Goal: Use online tool/utility: Utilize a website feature to perform a specific function

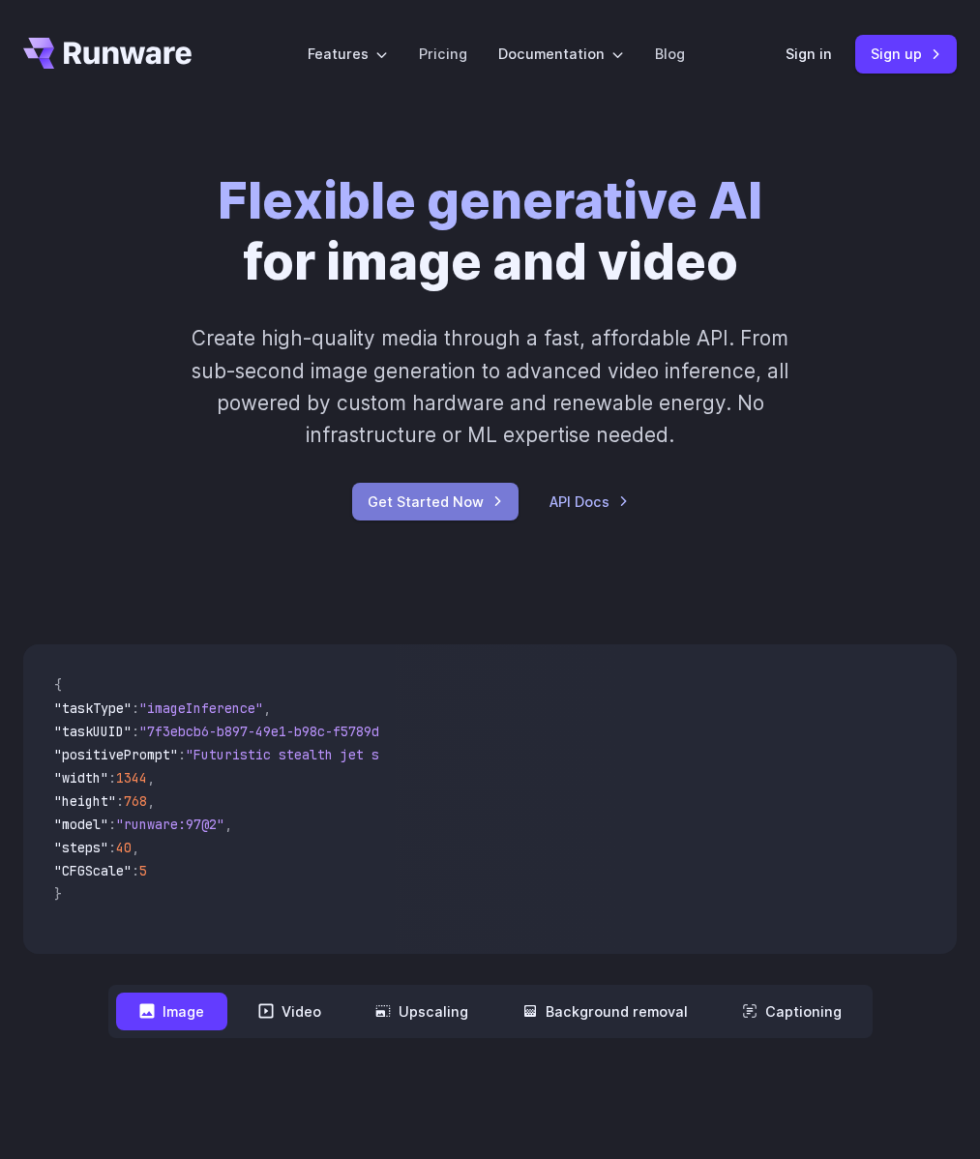
click at [439, 499] on link "Get Started Now" at bounding box center [435, 502] width 166 height 38
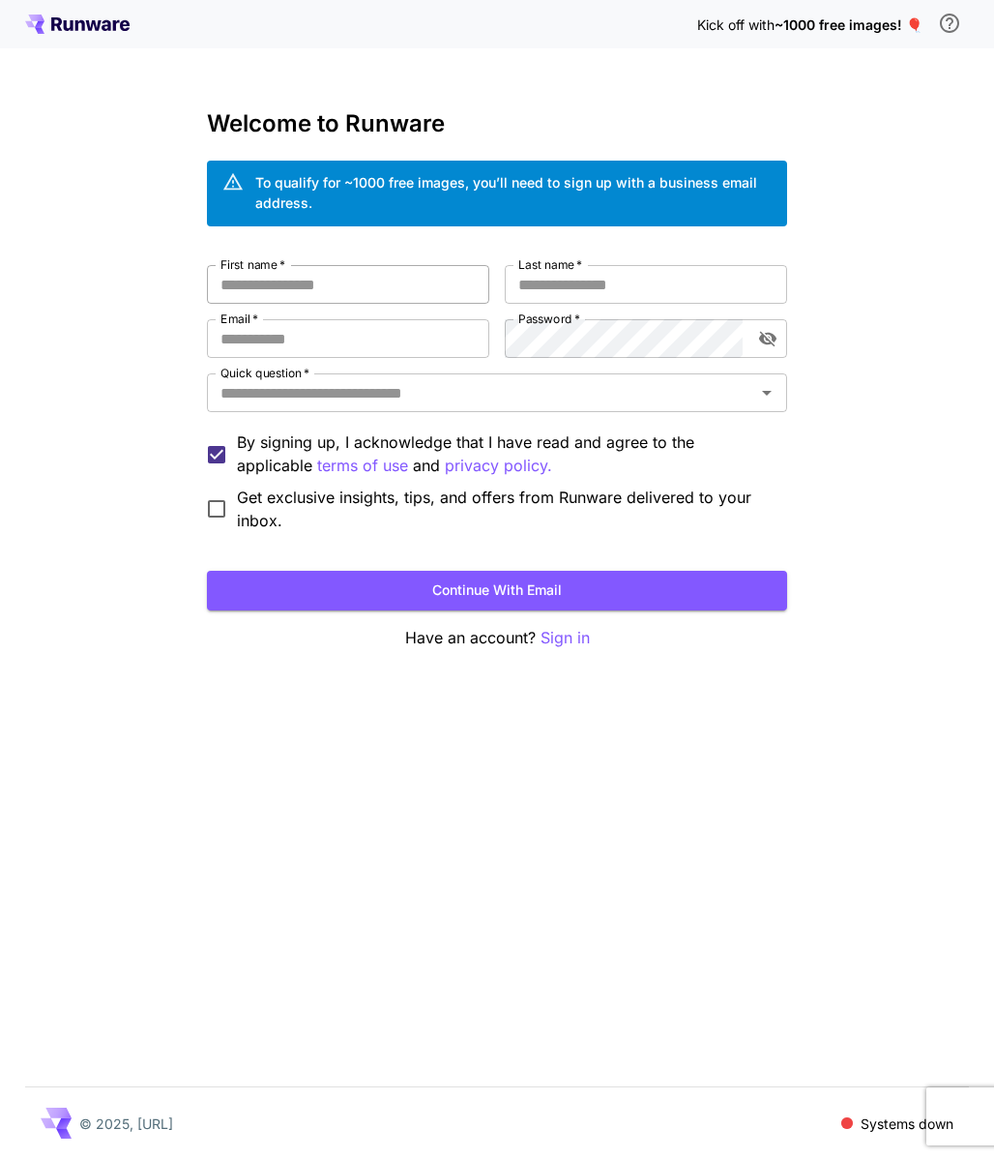
click at [377, 294] on input "First name   *" at bounding box center [348, 284] width 282 height 39
click at [377, 289] on input "First name   *" at bounding box center [348, 284] width 282 height 39
click at [370, 292] on input "First name   *" at bounding box center [348, 284] width 282 height 39
type input "*****"
click at [581, 284] on input "Last name   *" at bounding box center [646, 284] width 282 height 39
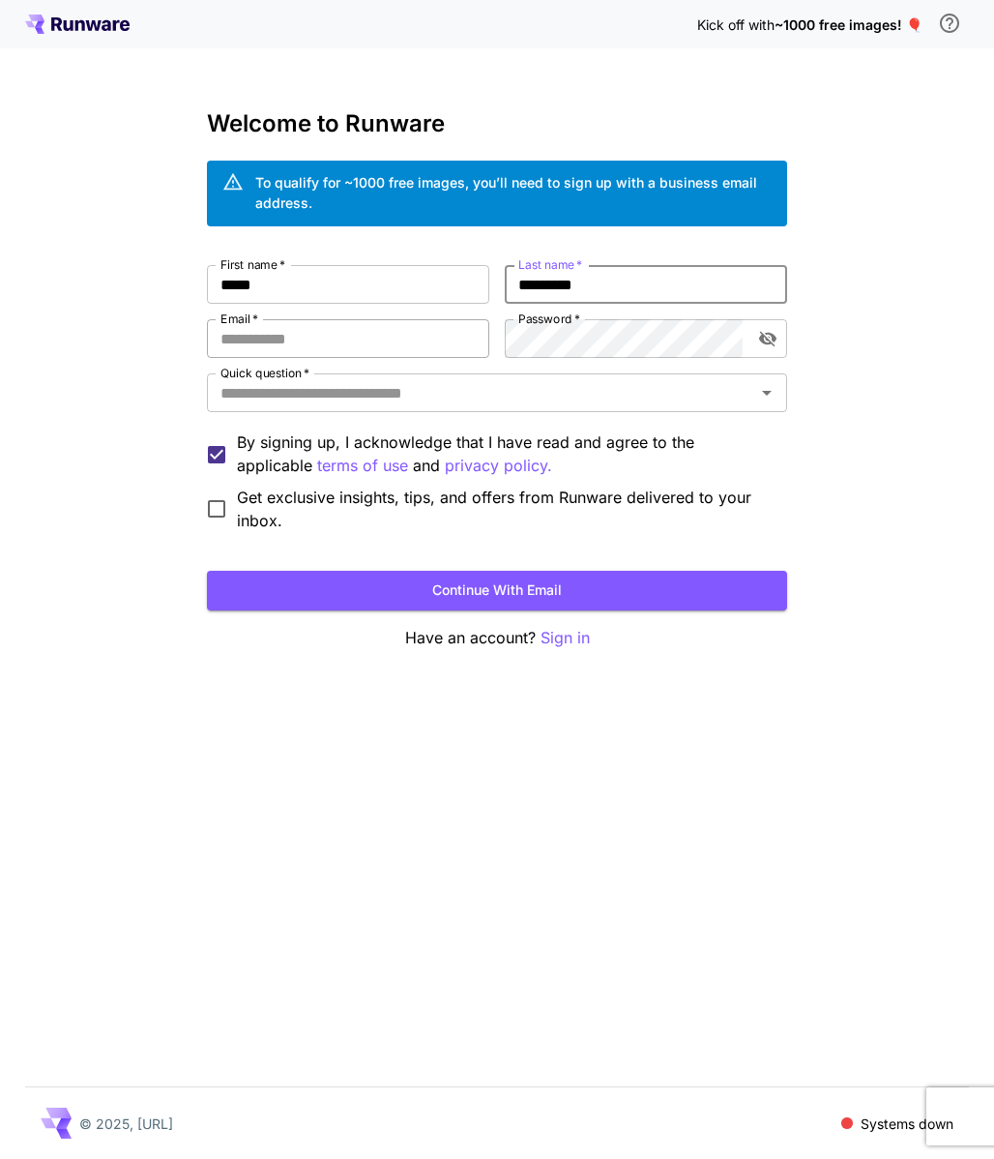
type input "*********"
click at [312, 353] on input "Email   *" at bounding box center [348, 338] width 282 height 39
type input "**********"
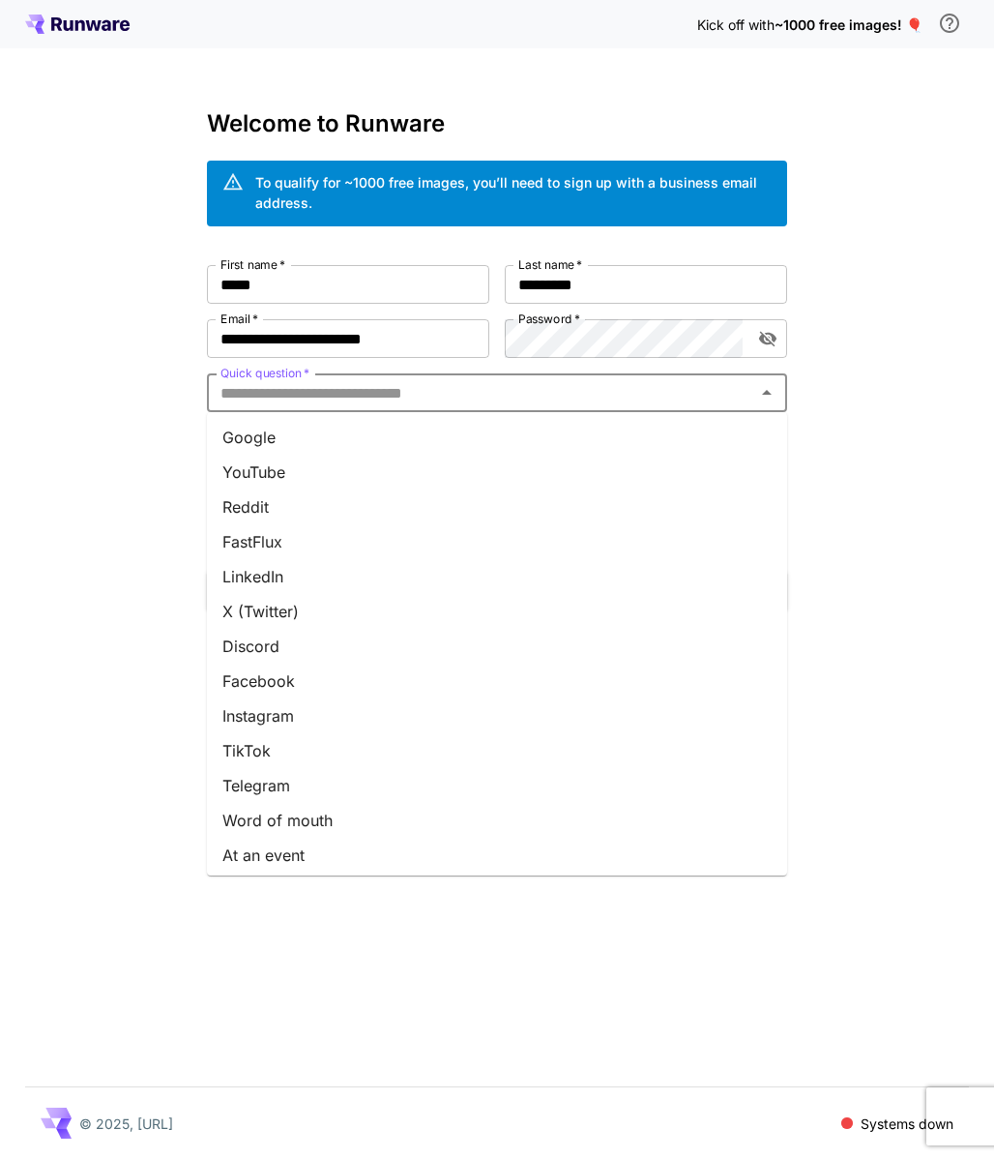
click at [459, 396] on input "Quick question   *" at bounding box center [481, 392] width 537 height 27
click at [409, 431] on li "Google" at bounding box center [497, 437] width 580 height 35
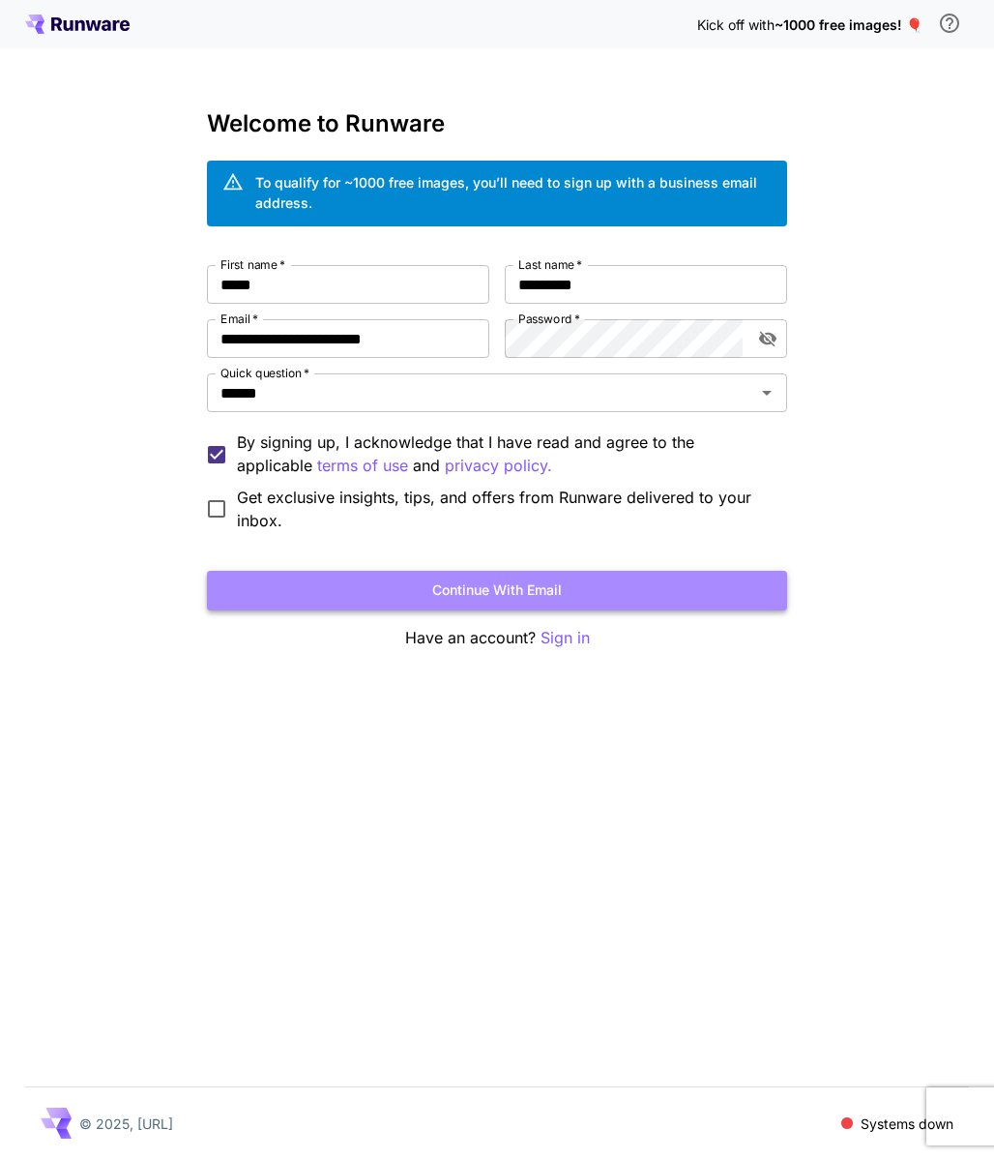
click at [488, 600] on button "Continue with email" at bounding box center [497, 591] width 580 height 40
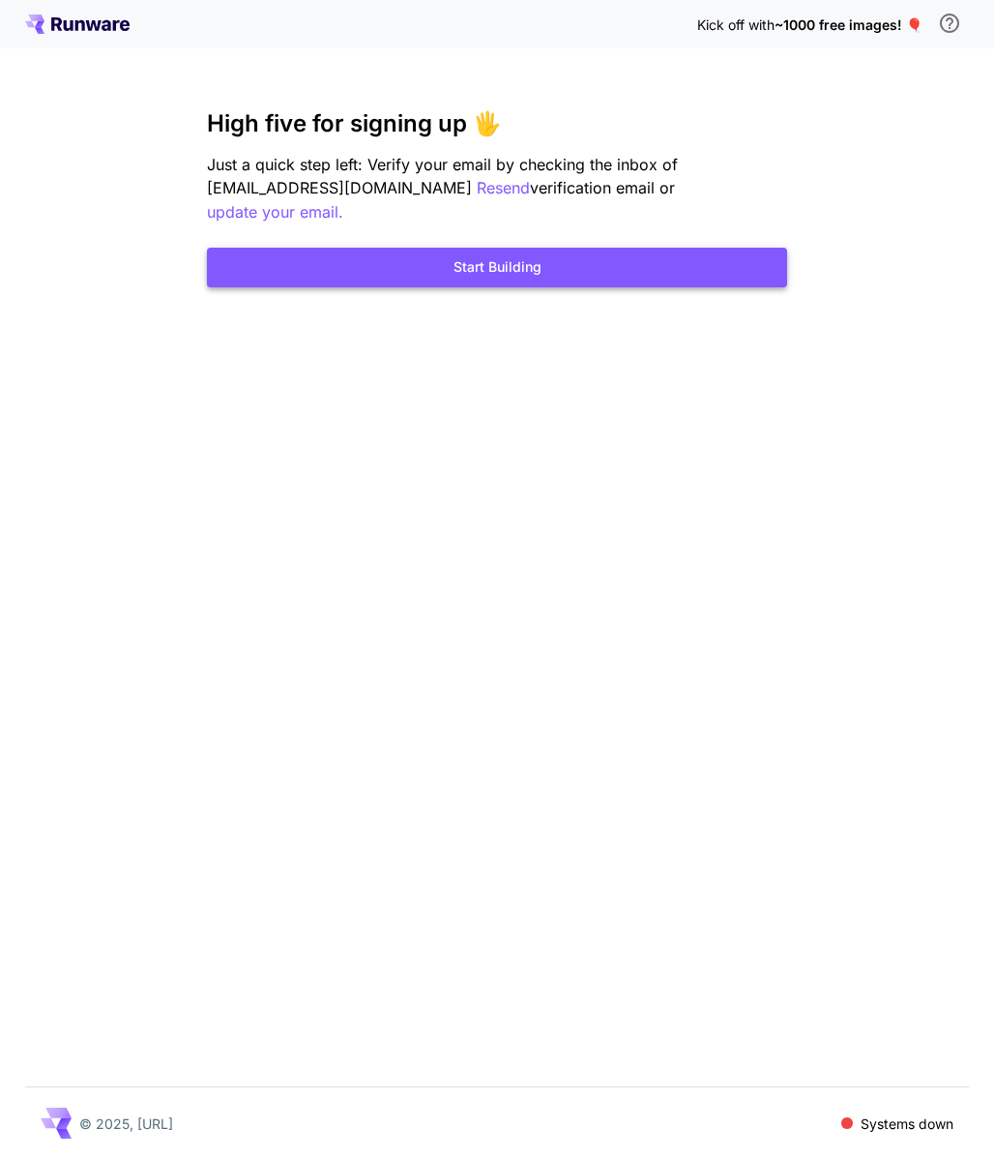
click at [528, 253] on button "Start Building" at bounding box center [497, 268] width 580 height 40
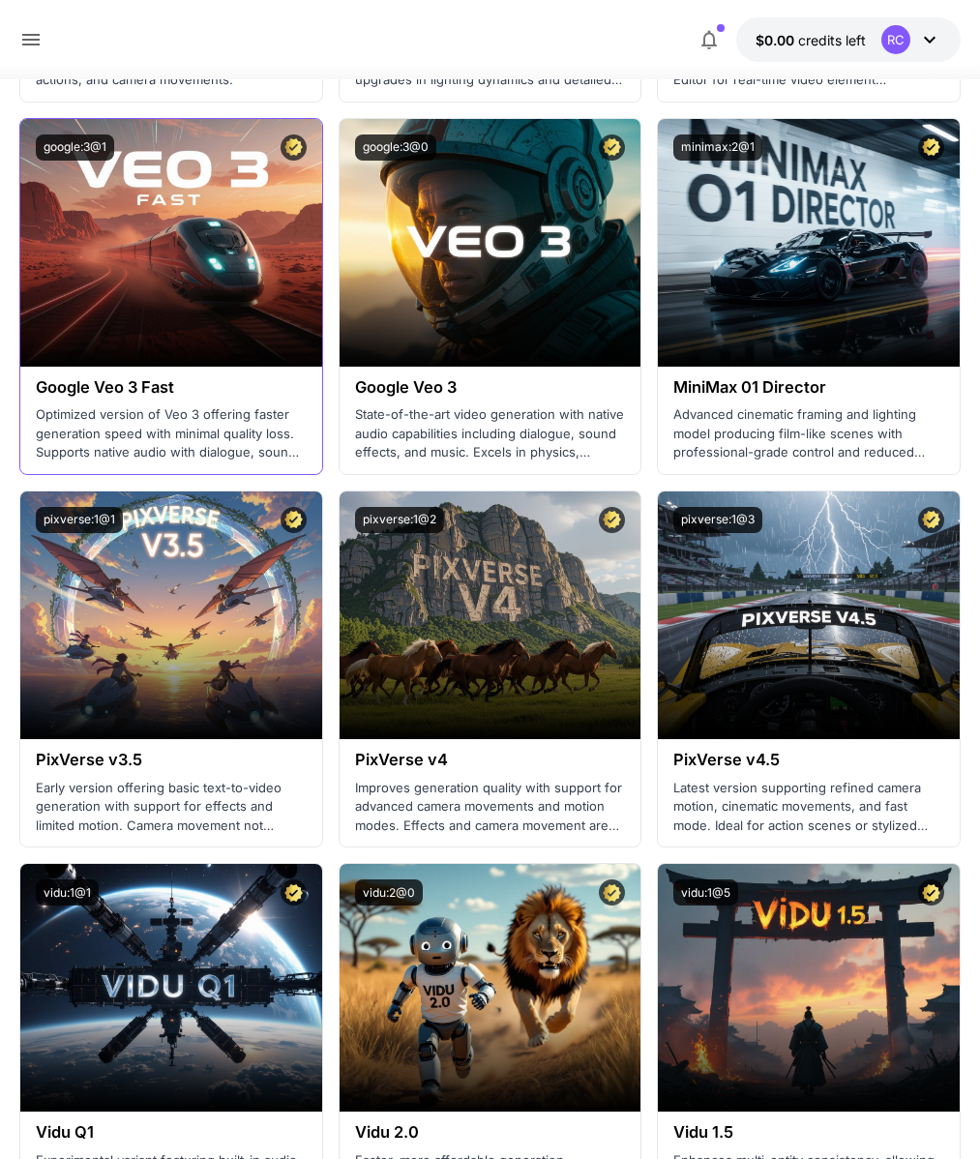
scroll to position [1787, 0]
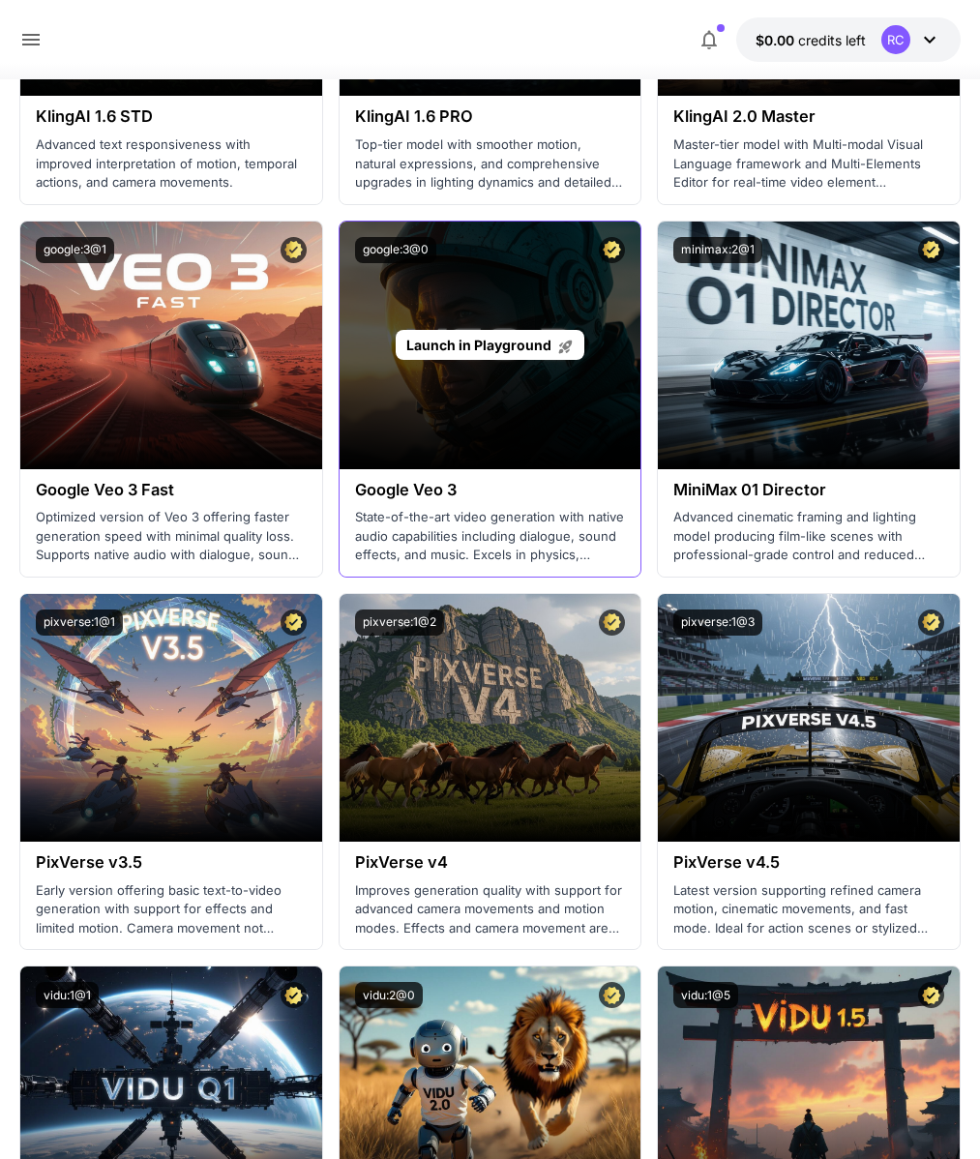
click at [487, 435] on div "Launch in Playground" at bounding box center [490, 346] width 301 height 248
click at [493, 347] on span "Launch in Playground" at bounding box center [478, 345] width 145 height 16
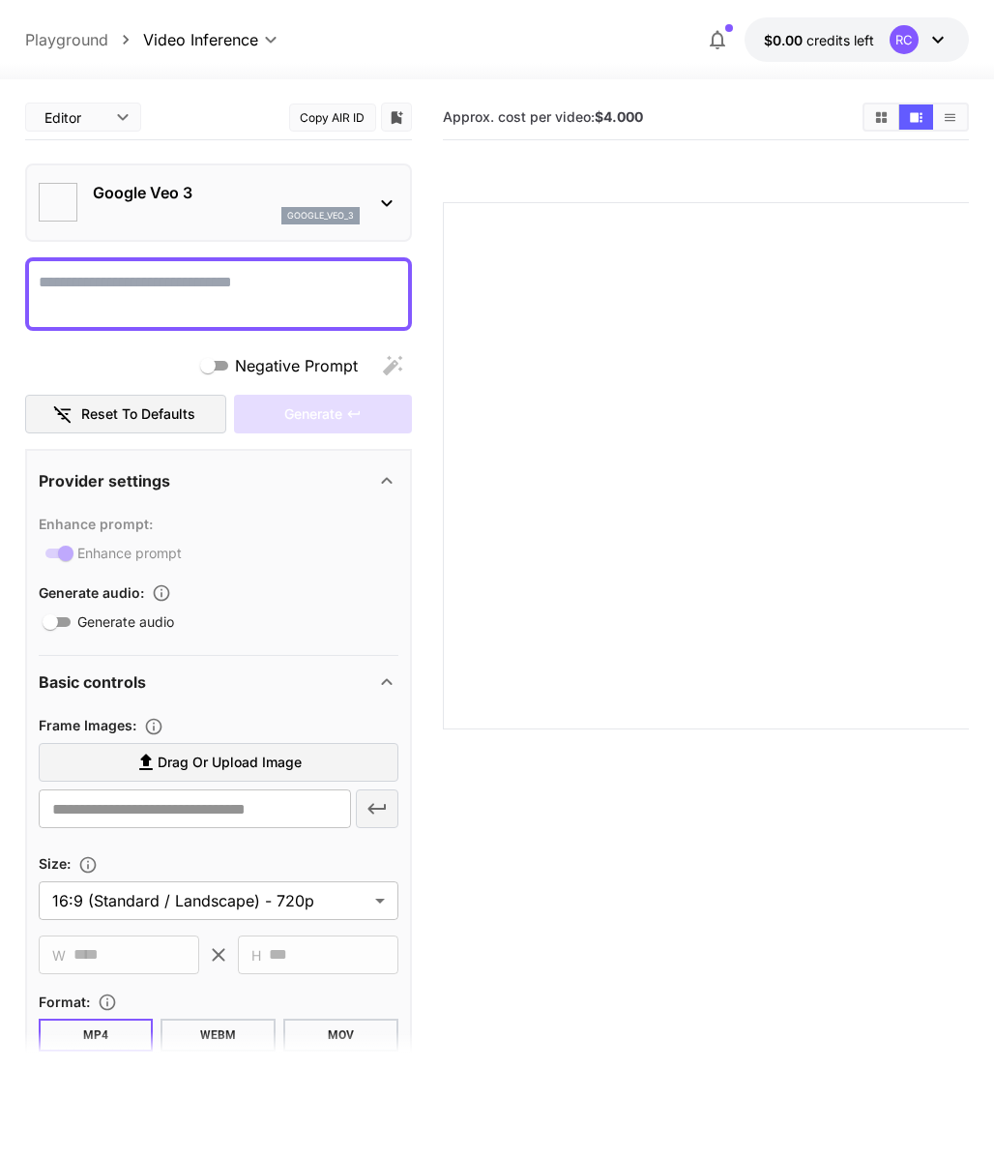
type input "*"
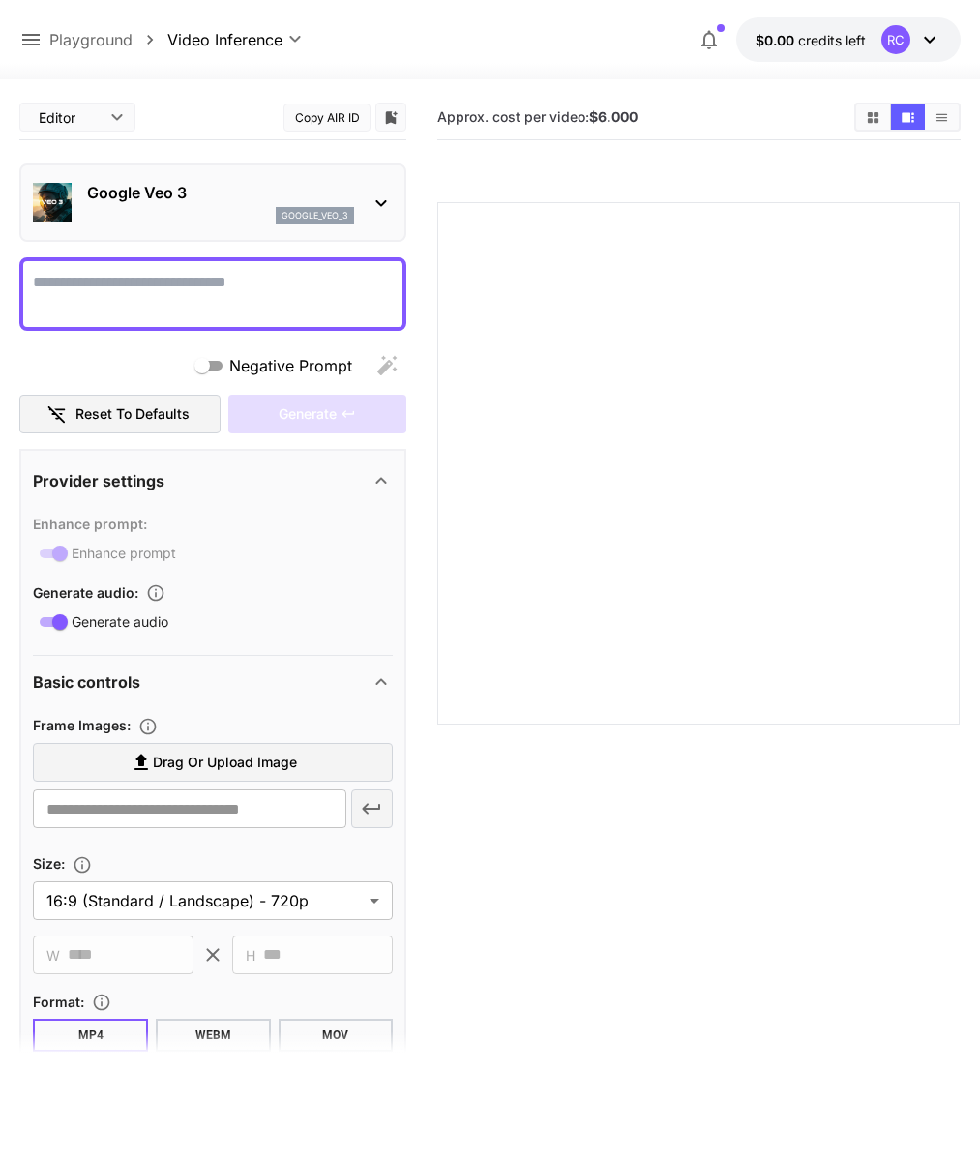
click at [215, 287] on textarea "Negative Prompt" at bounding box center [213, 294] width 360 height 46
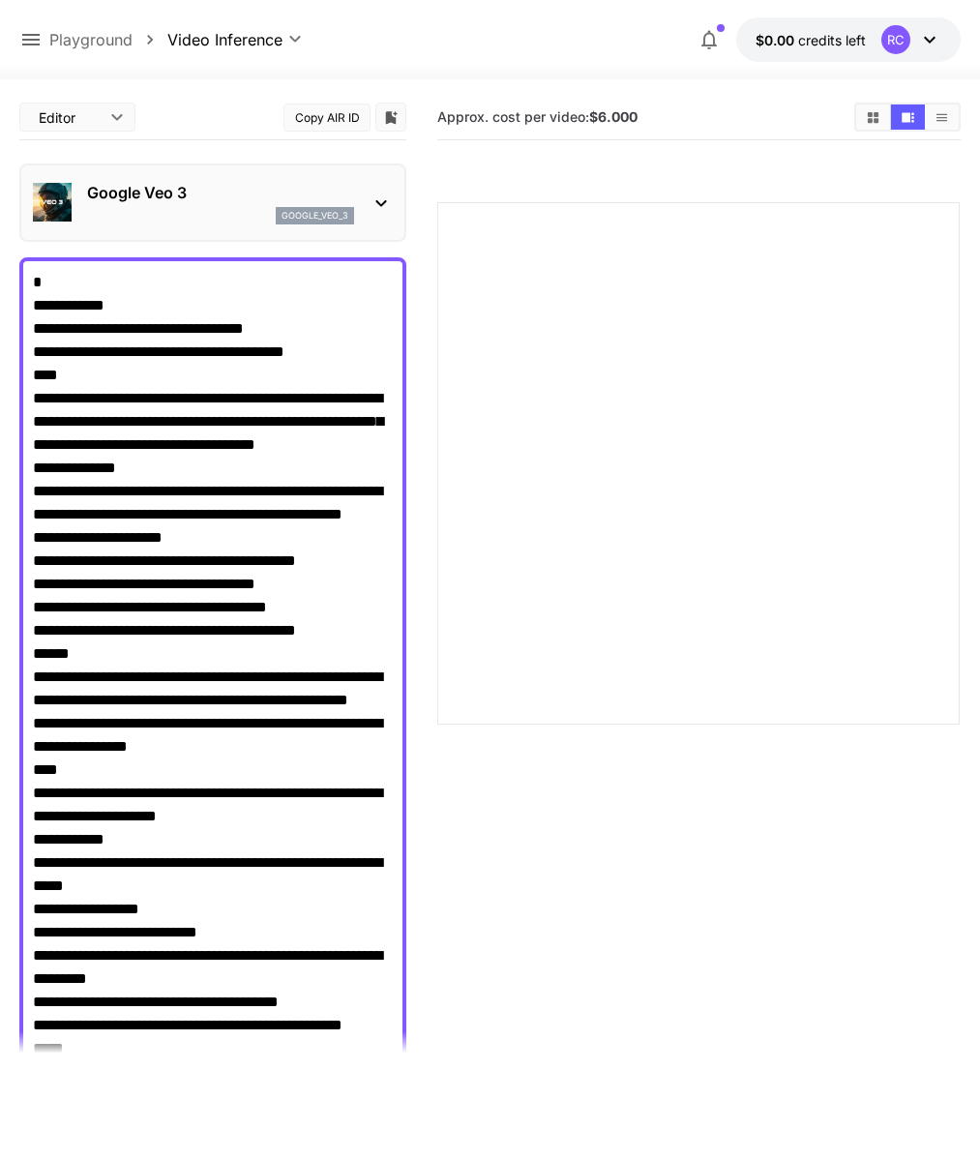
drag, startPoint x: 163, startPoint y: 327, endPoint x: 303, endPoint y: 333, distance: 140.4
click at [303, 333] on textarea "Negative Prompt" at bounding box center [213, 793] width 360 height 1045
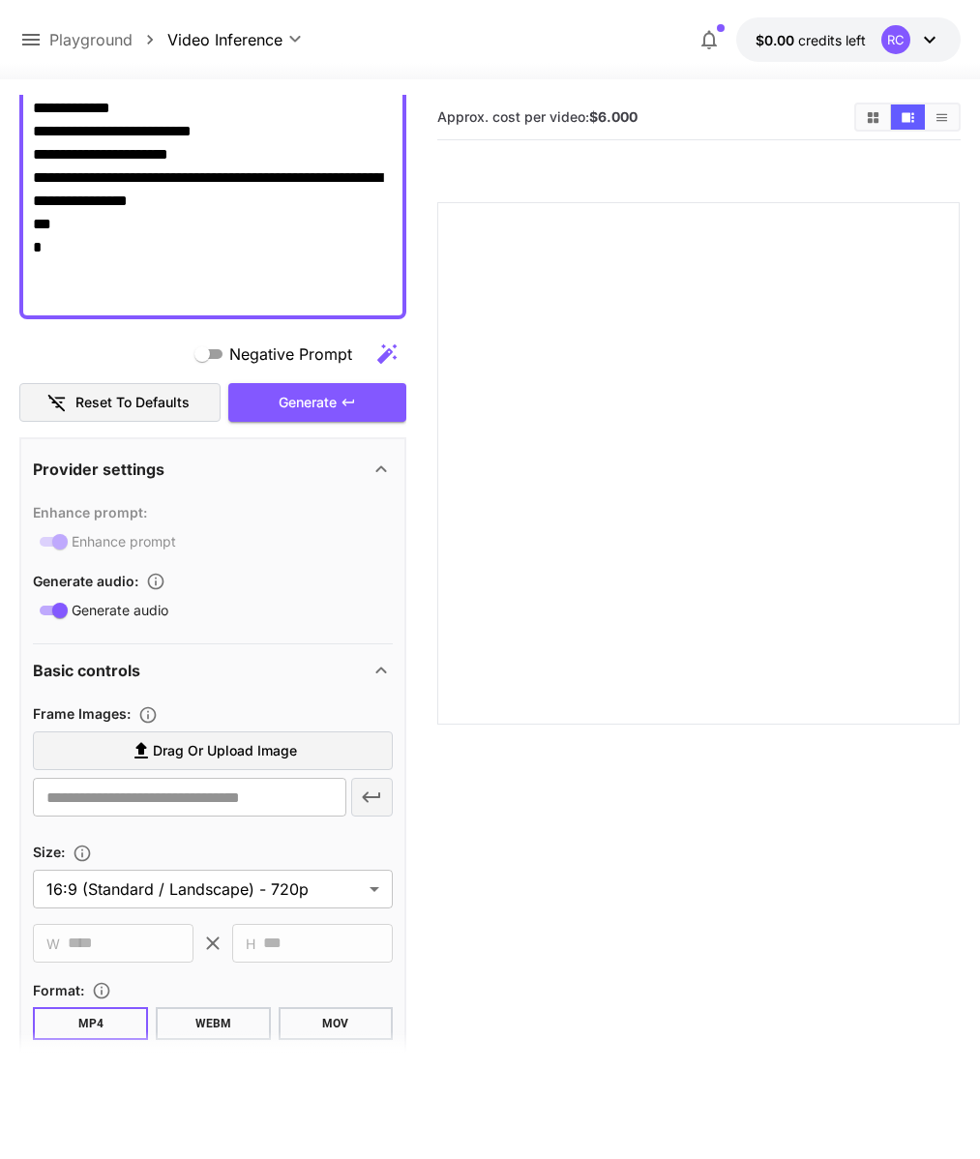
scroll to position [1048, 0]
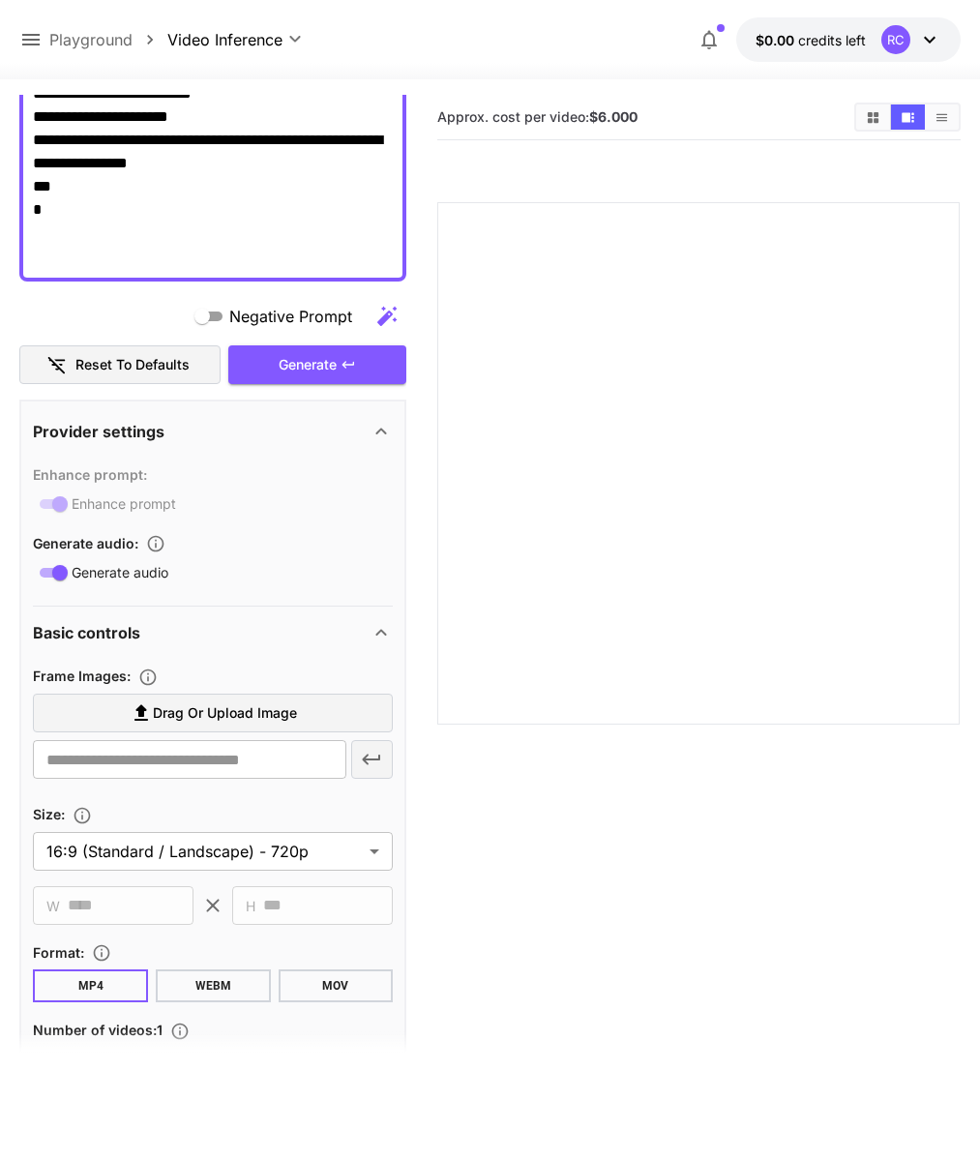
type textarea "**********"
click at [285, 665] on div "Frame Images :" at bounding box center [213, 675] width 360 height 23
click at [261, 708] on span "Drag or upload image" at bounding box center [225, 713] width 144 height 24
click at [0, 0] on input "Drag or upload image" at bounding box center [0, 0] width 0 height 0
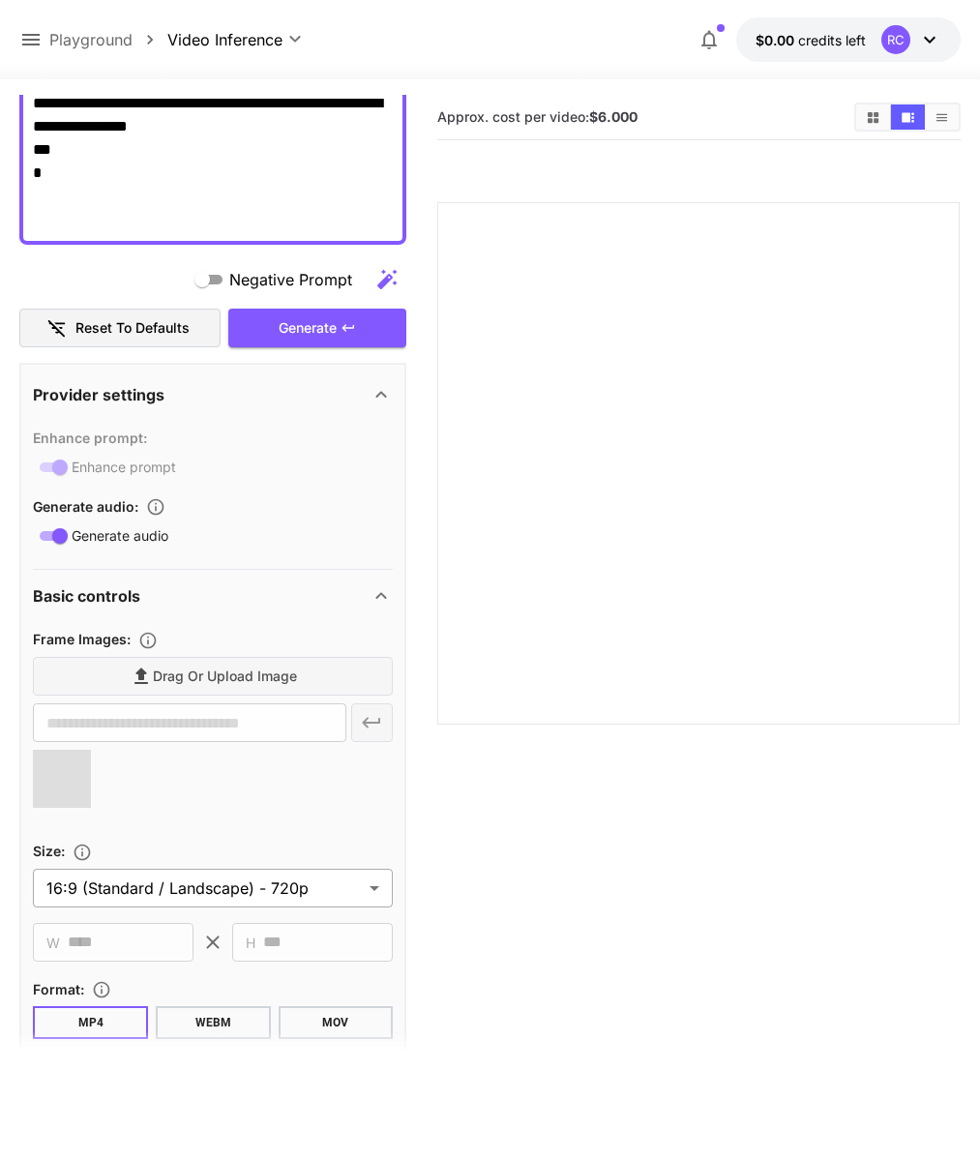
type input "**********"
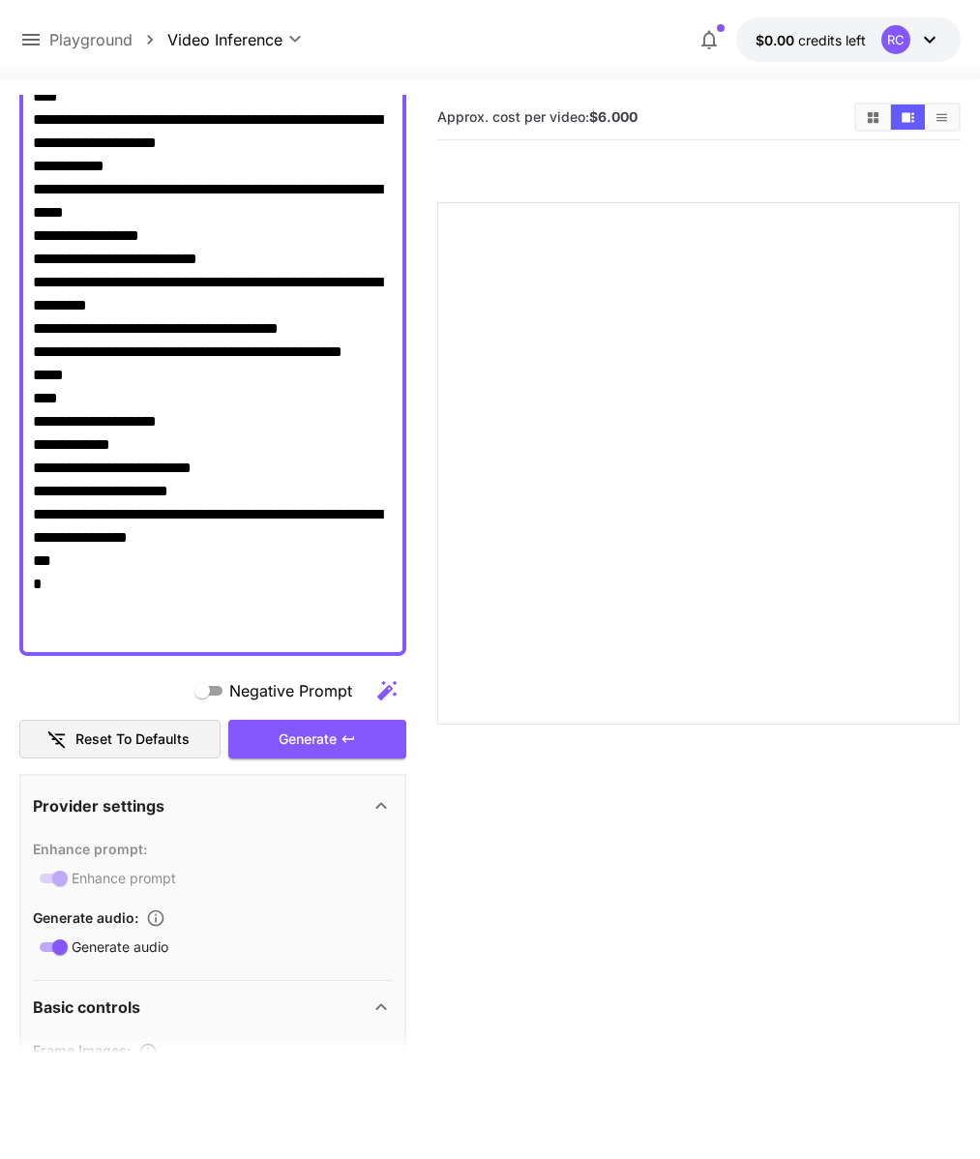
scroll to position [674, 0]
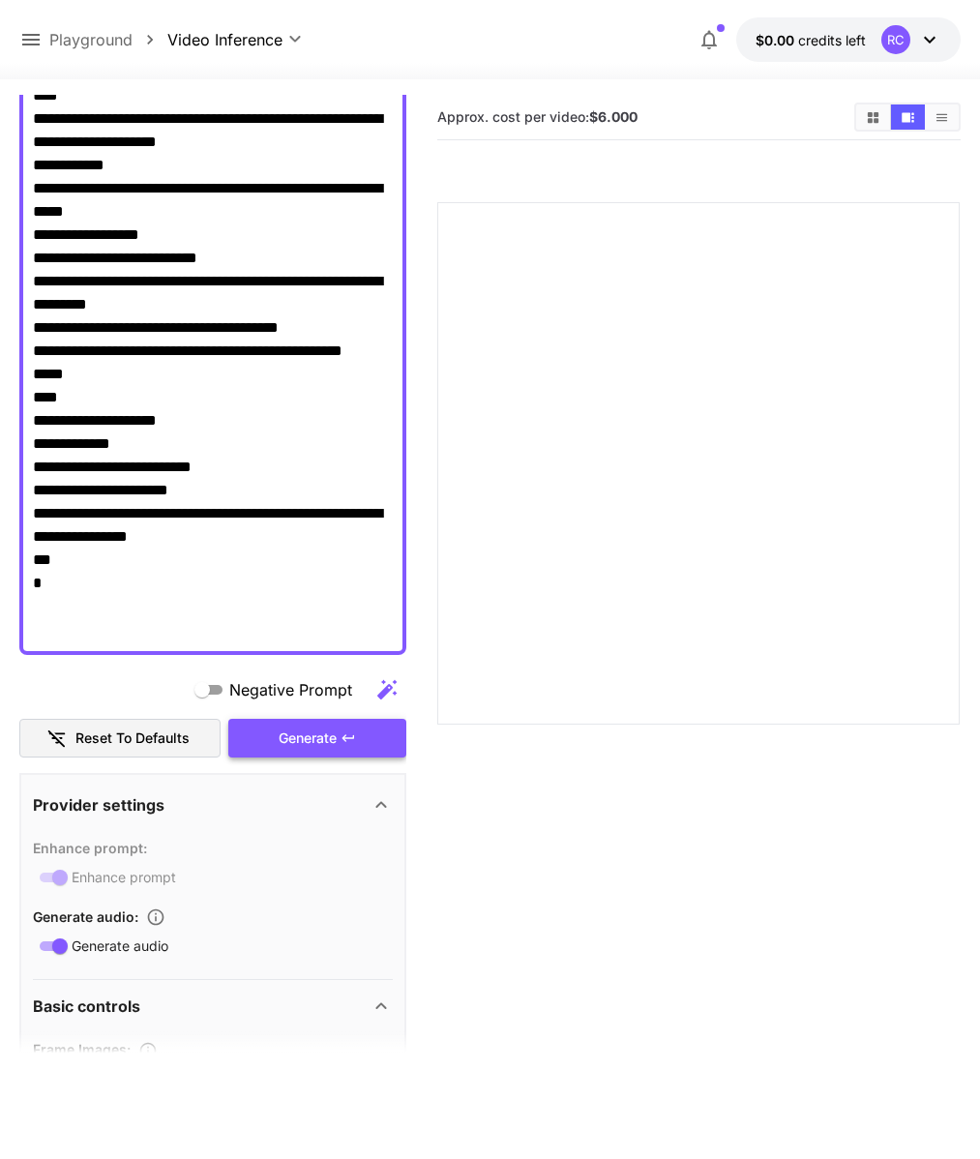
click at [304, 743] on div "Generate" at bounding box center [317, 739] width 178 height 40
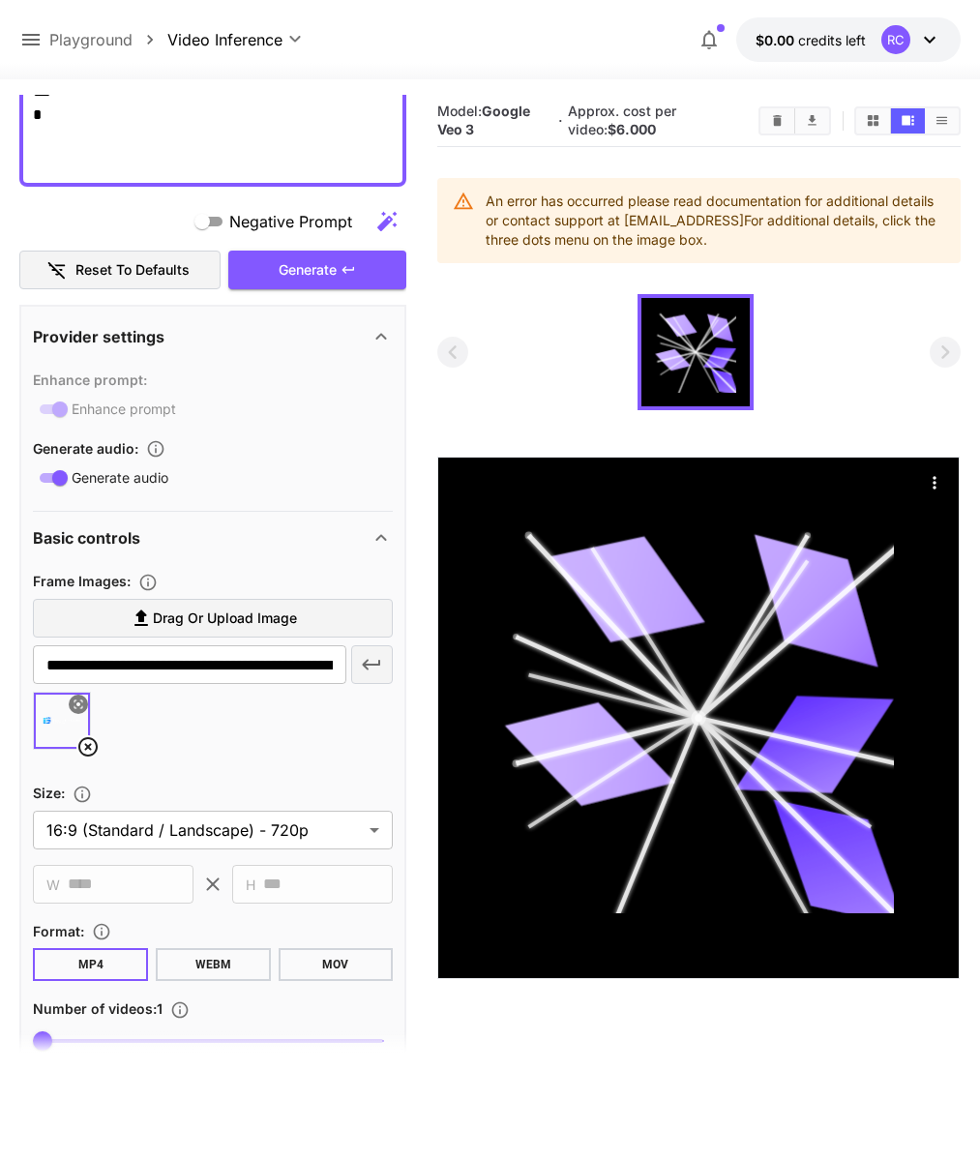
scroll to position [1035, 0]
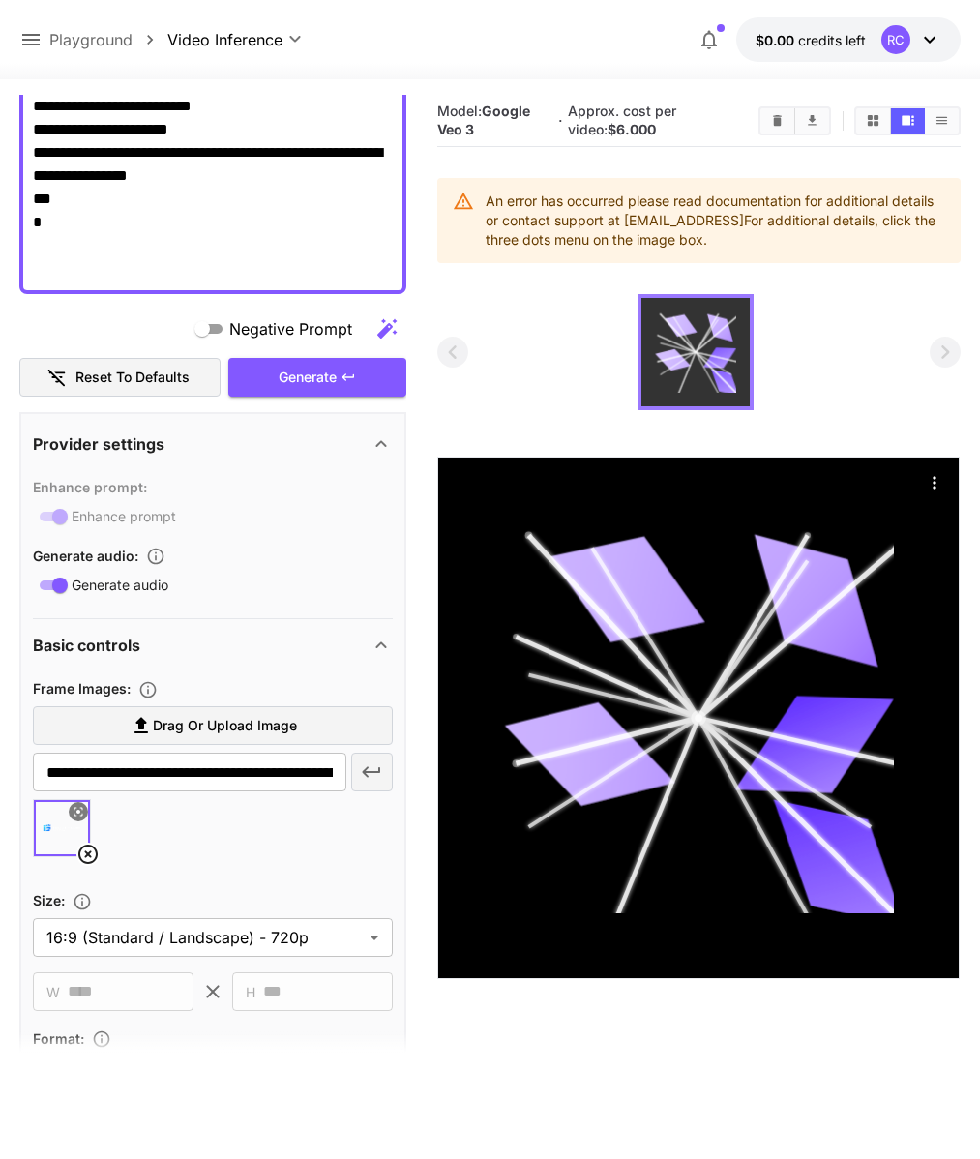
click at [697, 365] on icon at bounding box center [695, 351] width 81 height 81
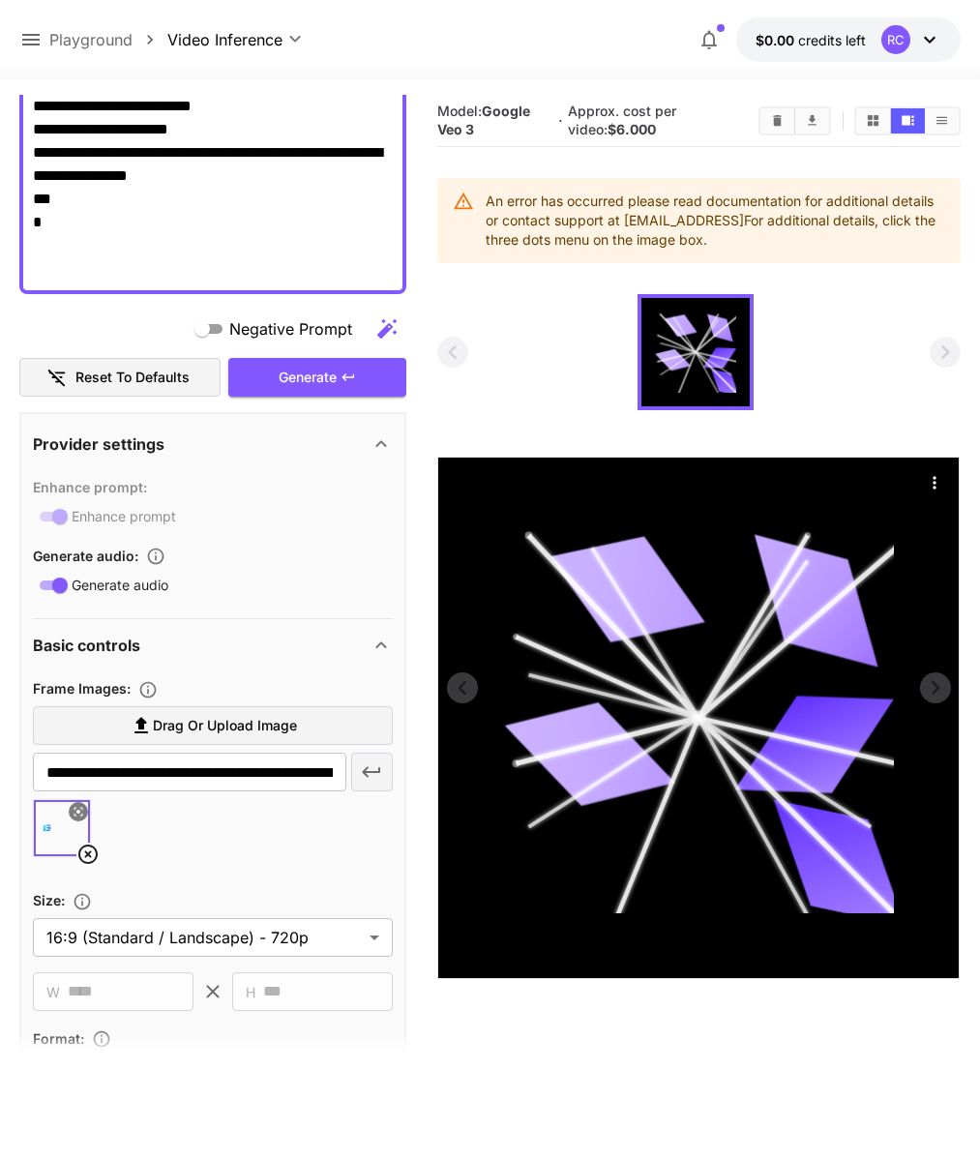
click at [683, 738] on icon at bounding box center [699, 718] width 391 height 391
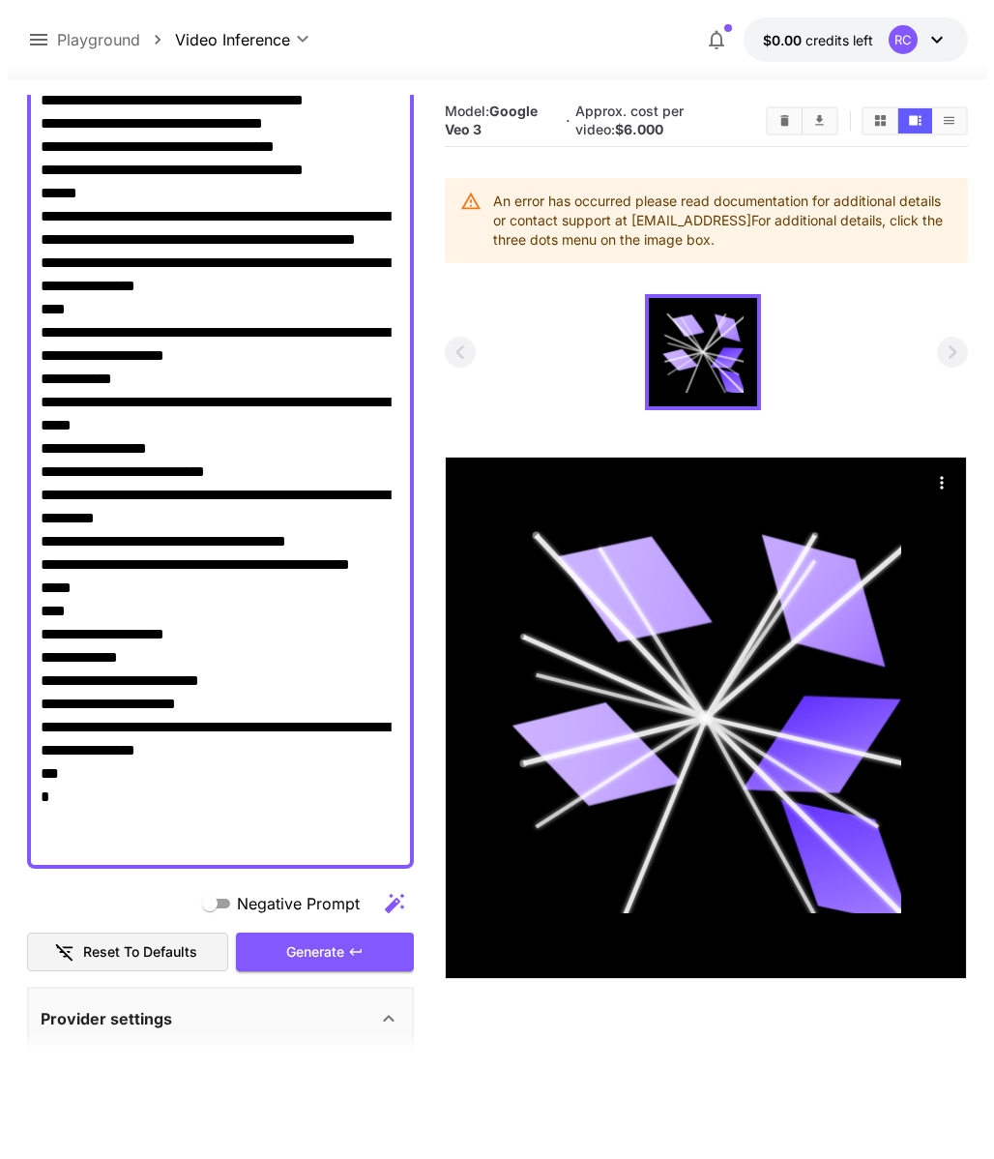
scroll to position [0, 0]
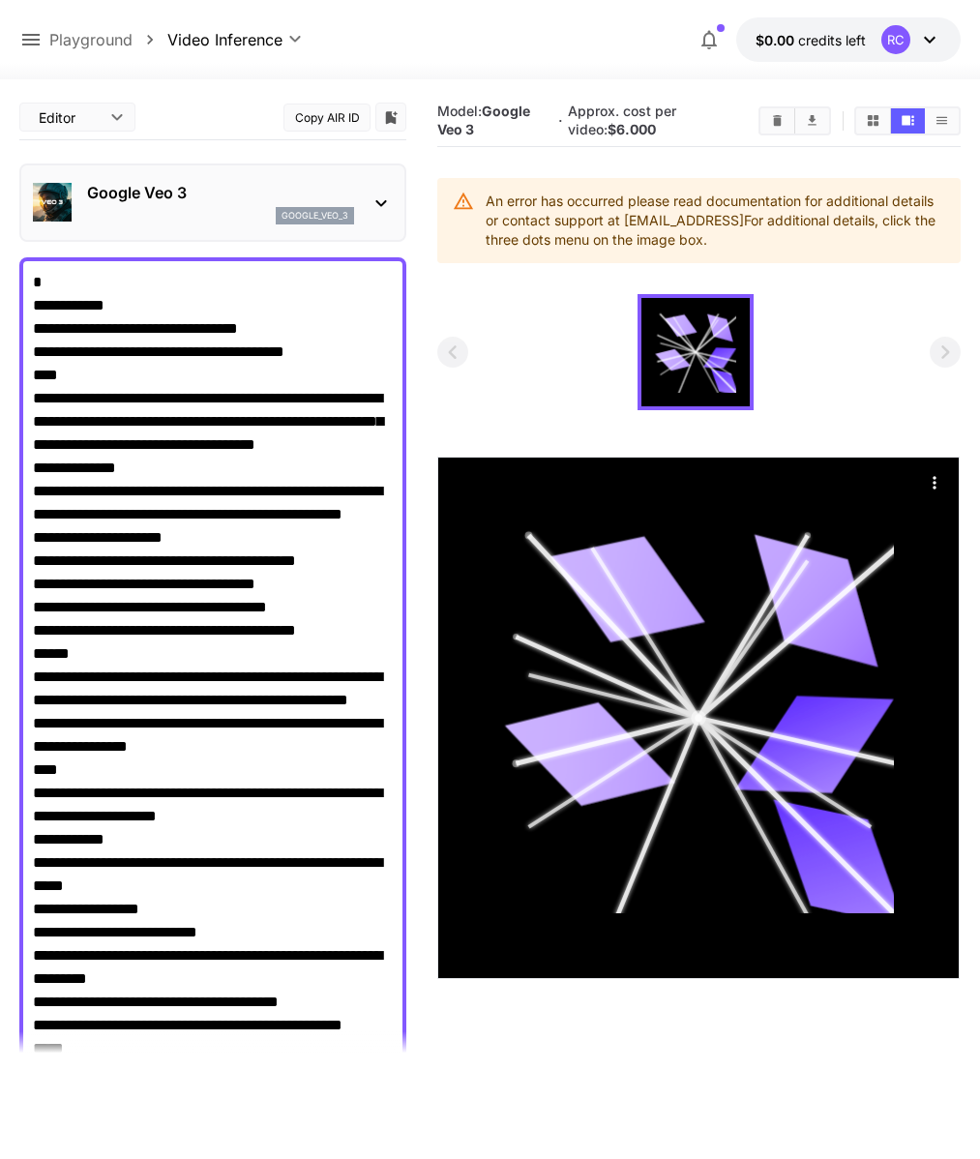
click at [332, 217] on p "google_veo_3" at bounding box center [314, 216] width 67 height 14
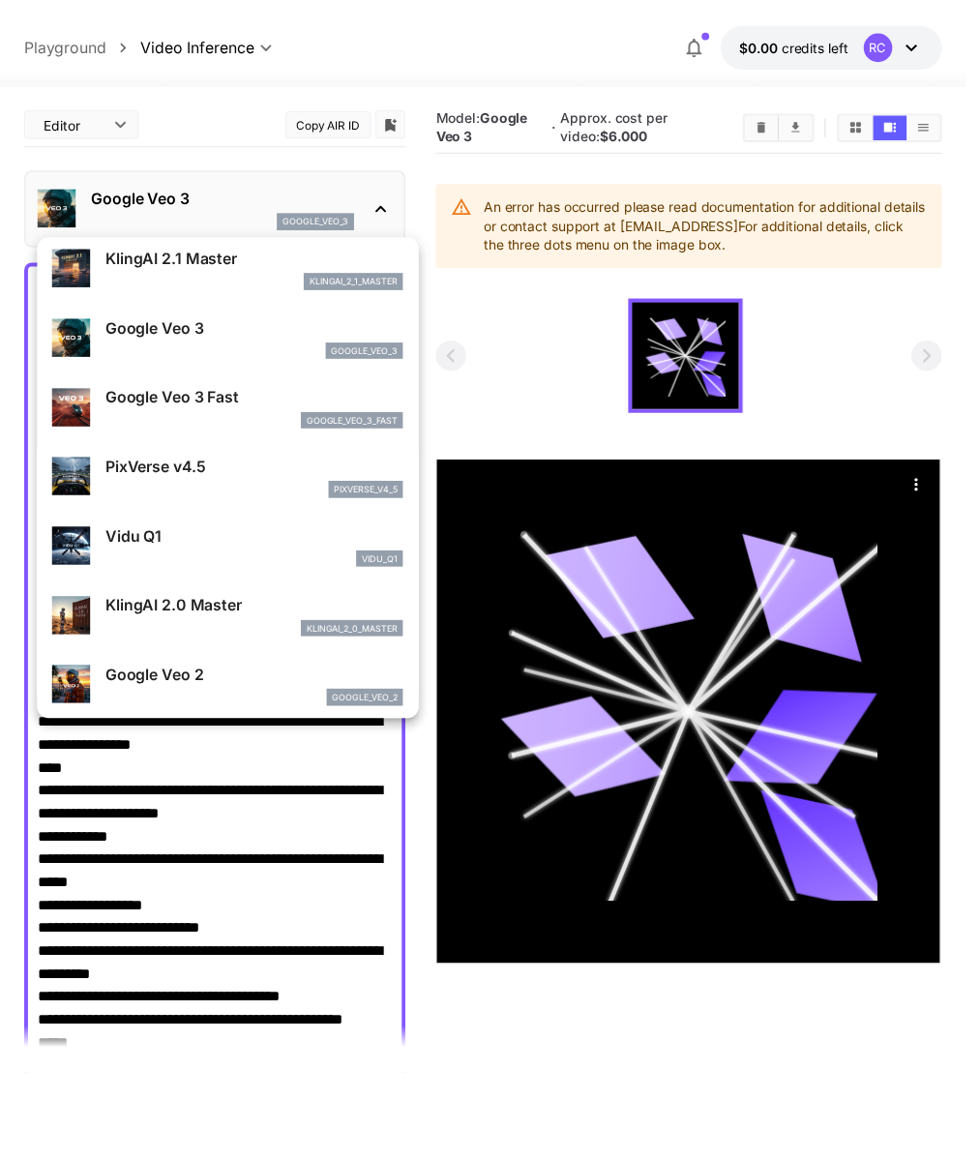
scroll to position [273, 0]
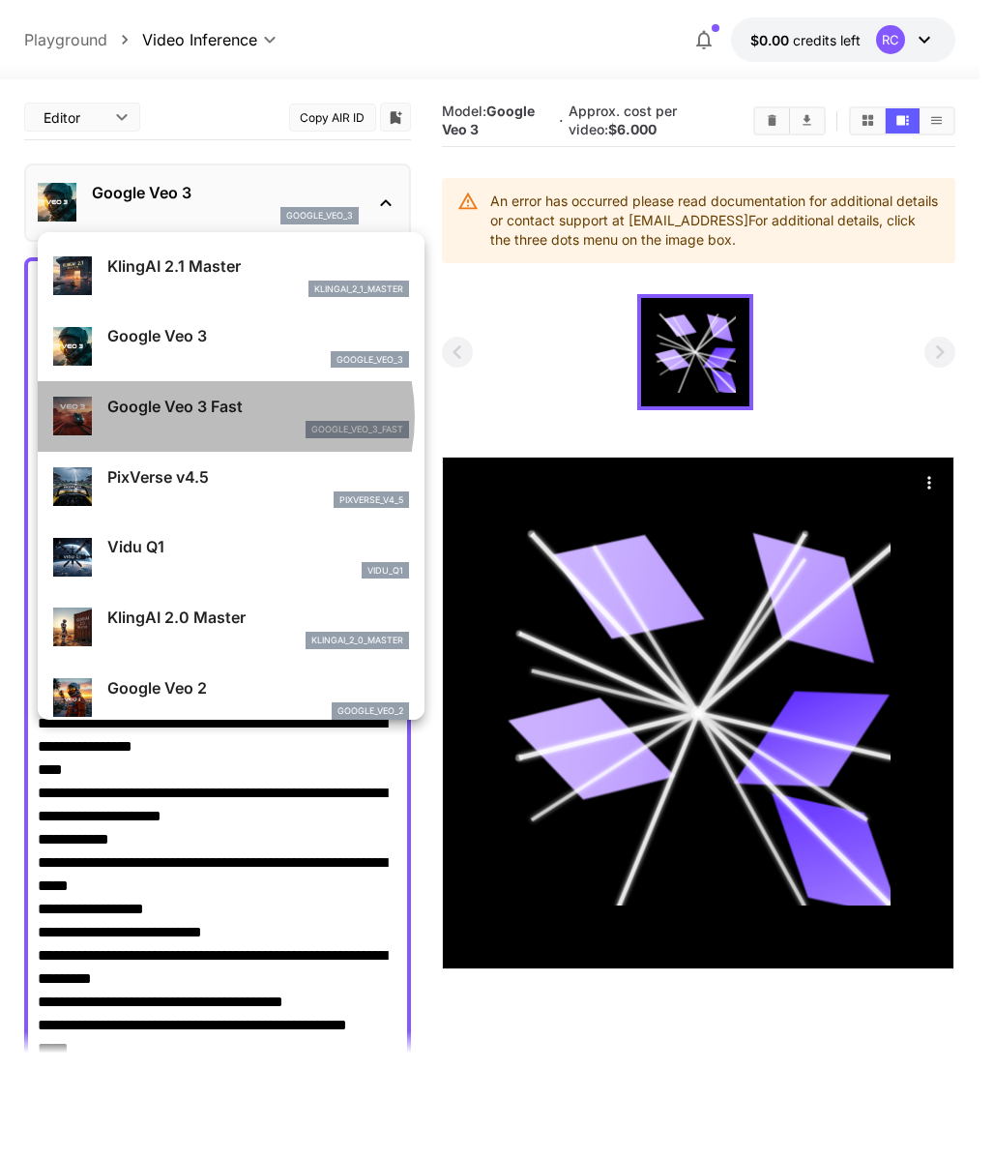
click at [216, 416] on p "Google Veo 3 Fast" at bounding box center [258, 406] width 302 height 23
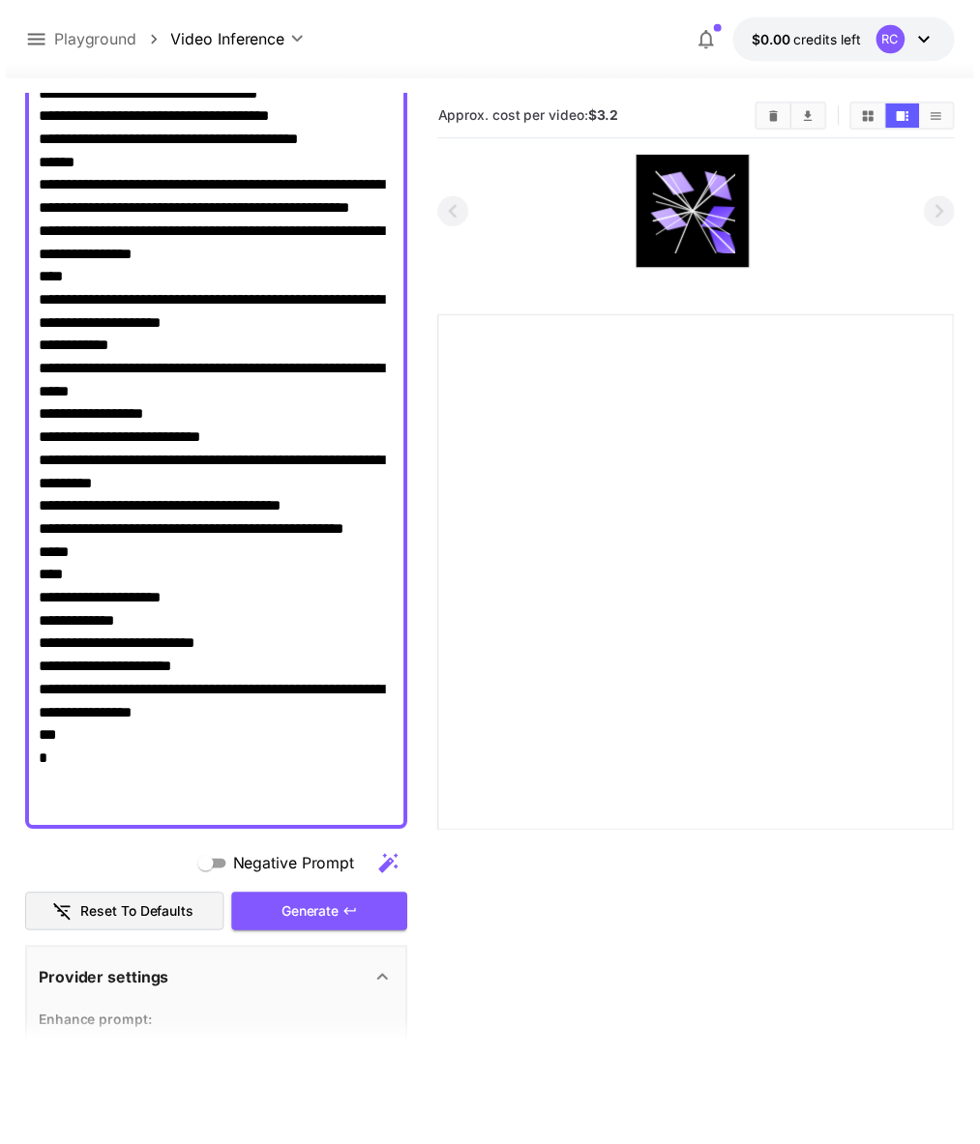
scroll to position [511, 0]
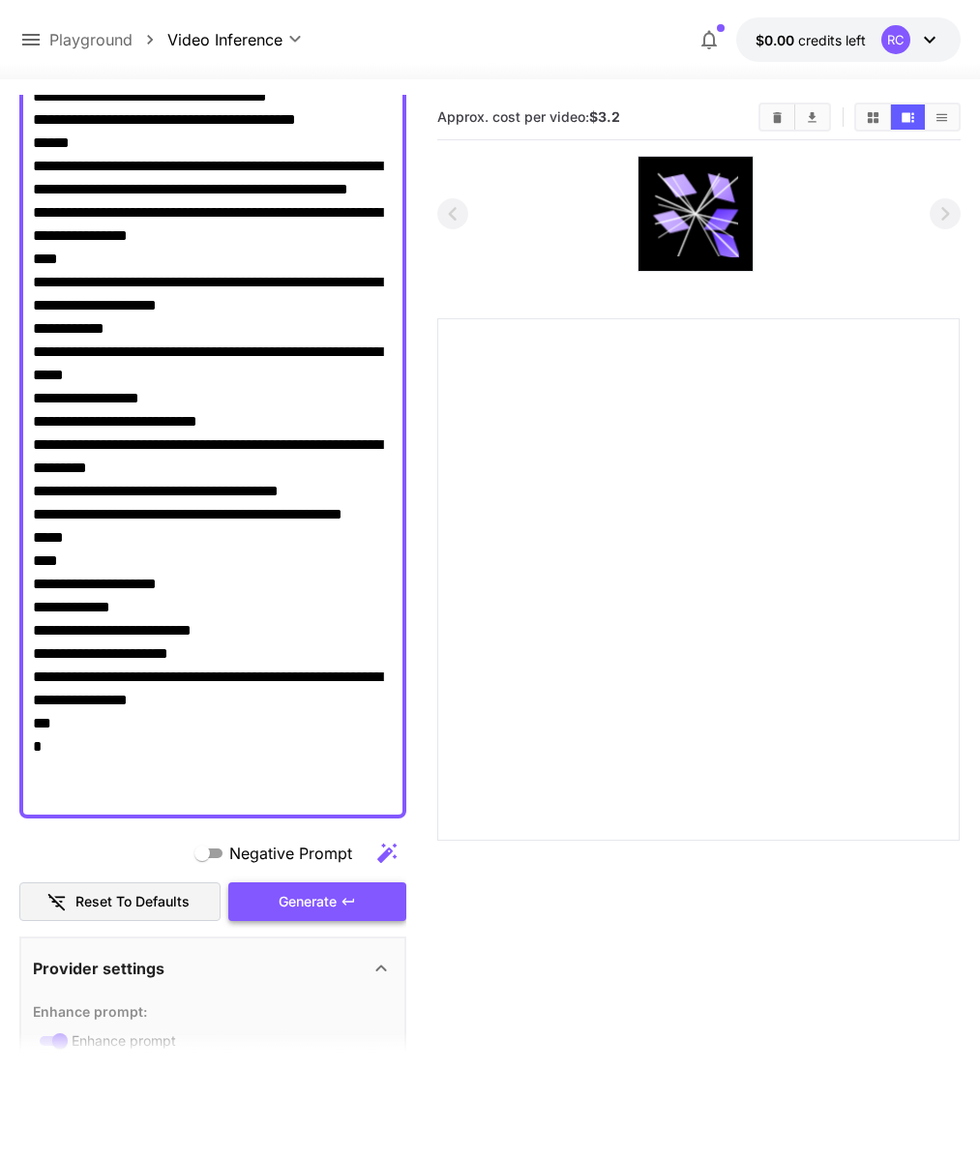
click at [299, 900] on div "Generate" at bounding box center [317, 902] width 178 height 40
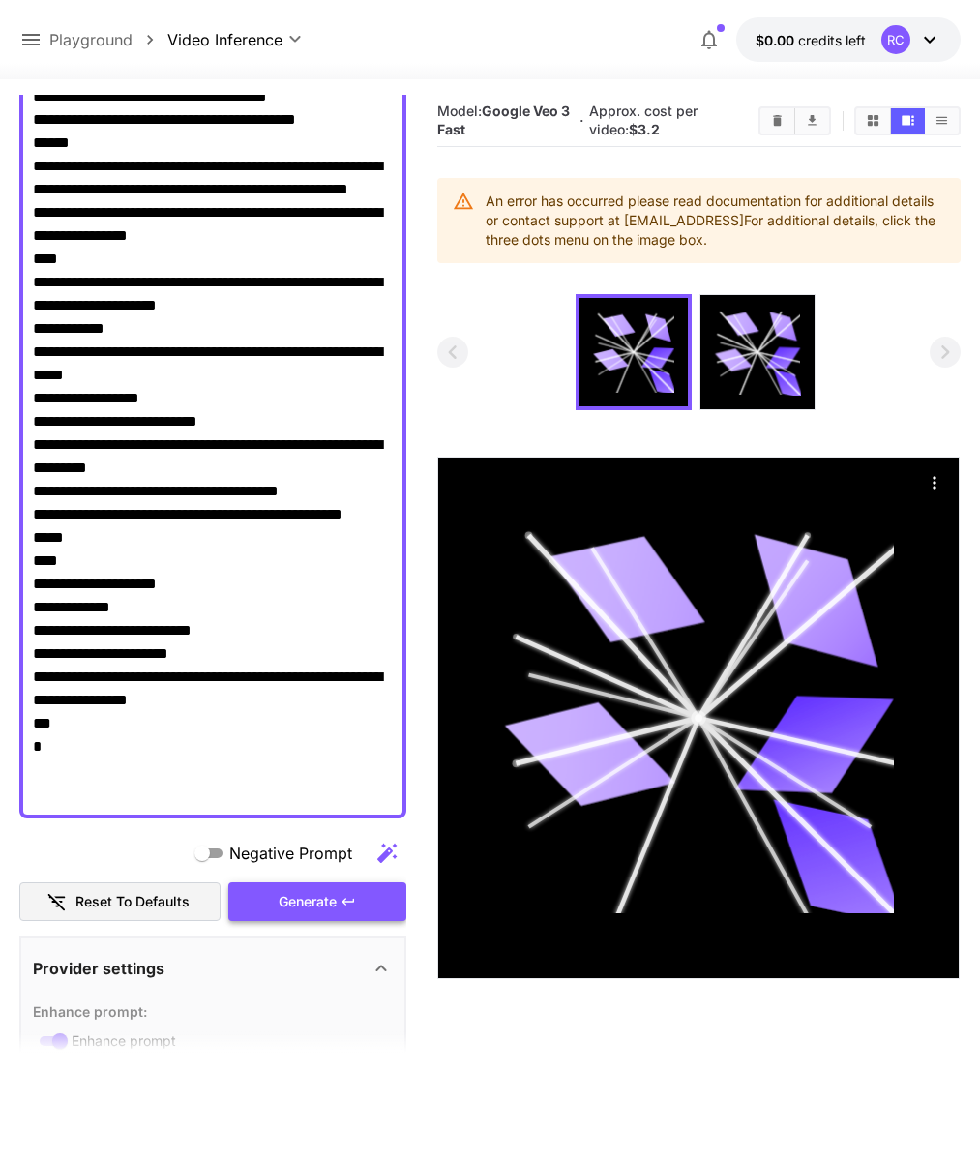
click at [299, 900] on div "Generate" at bounding box center [317, 902] width 178 height 40
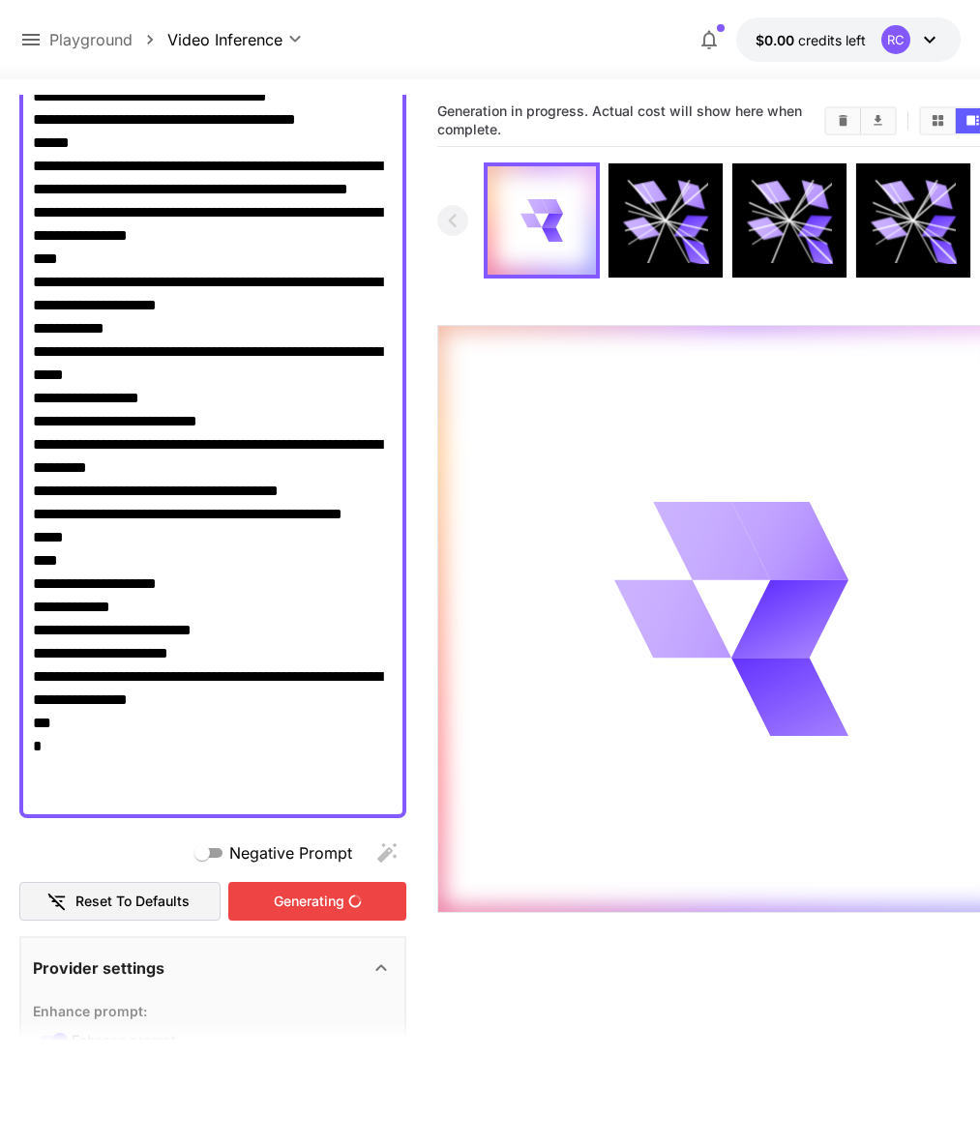
click at [299, 900] on div "Generating" at bounding box center [317, 902] width 178 height 40
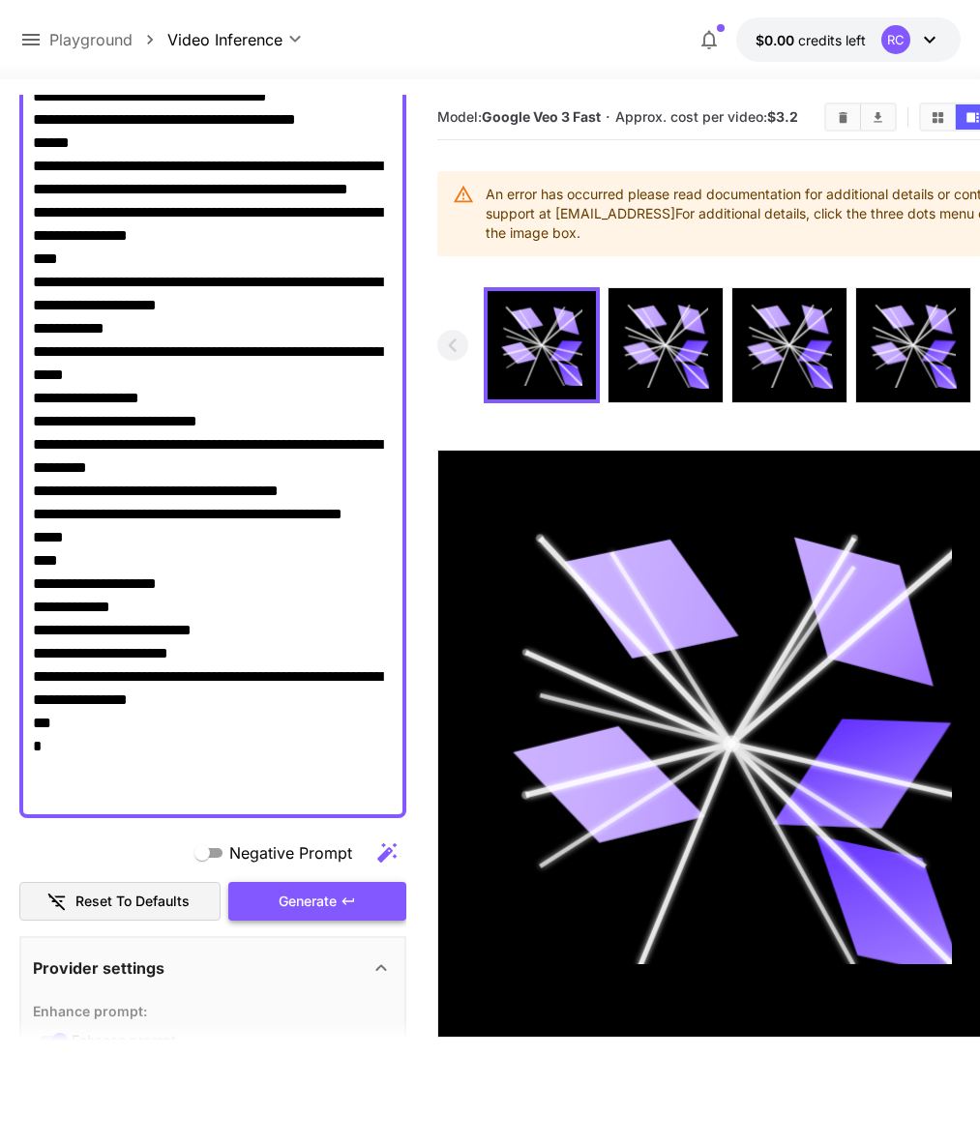
click at [299, 900] on div "Generate" at bounding box center [317, 902] width 178 height 40
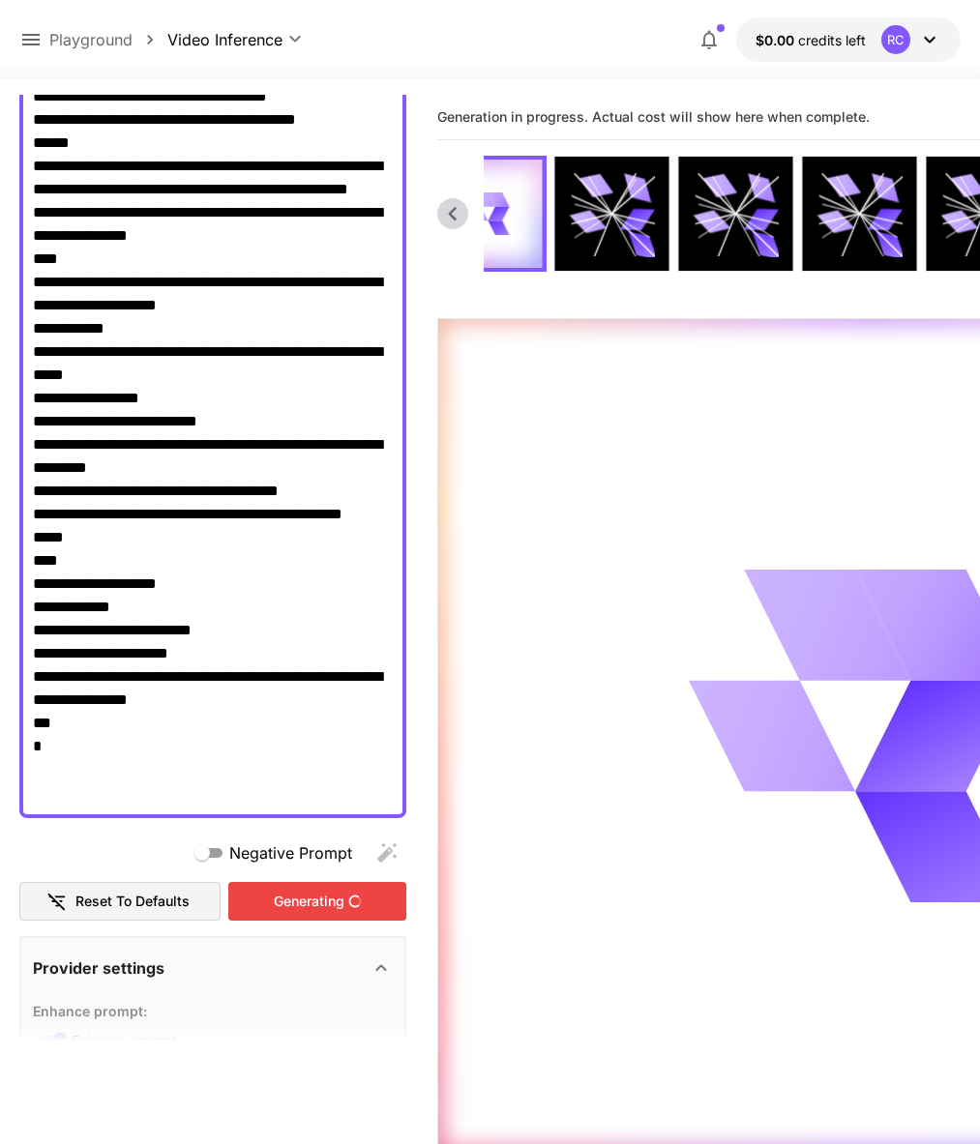
click at [335, 905] on div "Generating" at bounding box center [317, 902] width 178 height 40
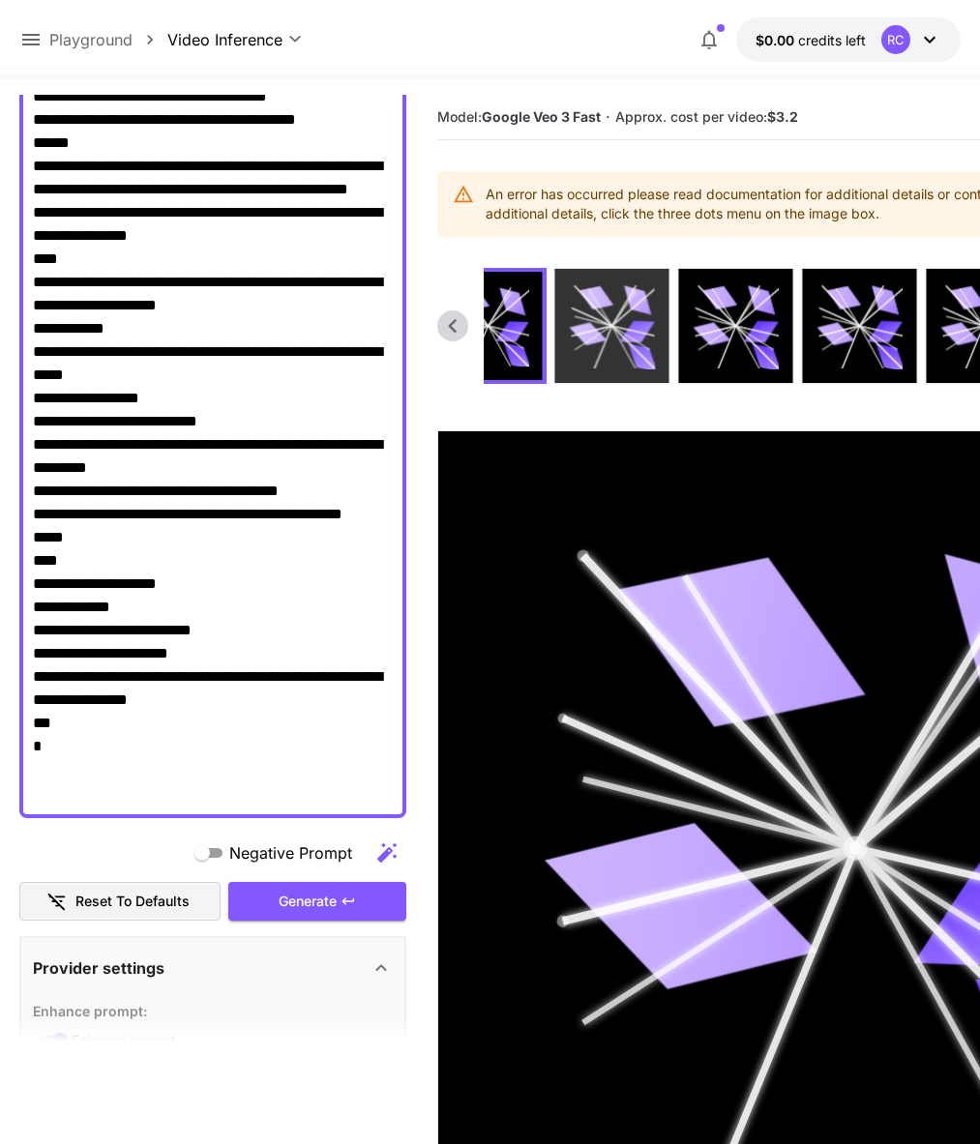
click at [618, 326] on icon at bounding box center [624, 306] width 24 height 40
click at [618, 342] on icon at bounding box center [613, 326] width 86 height 86
click at [618, 342] on icon at bounding box center [612, 325] width 81 height 81
